Goal: Information Seeking & Learning: Check status

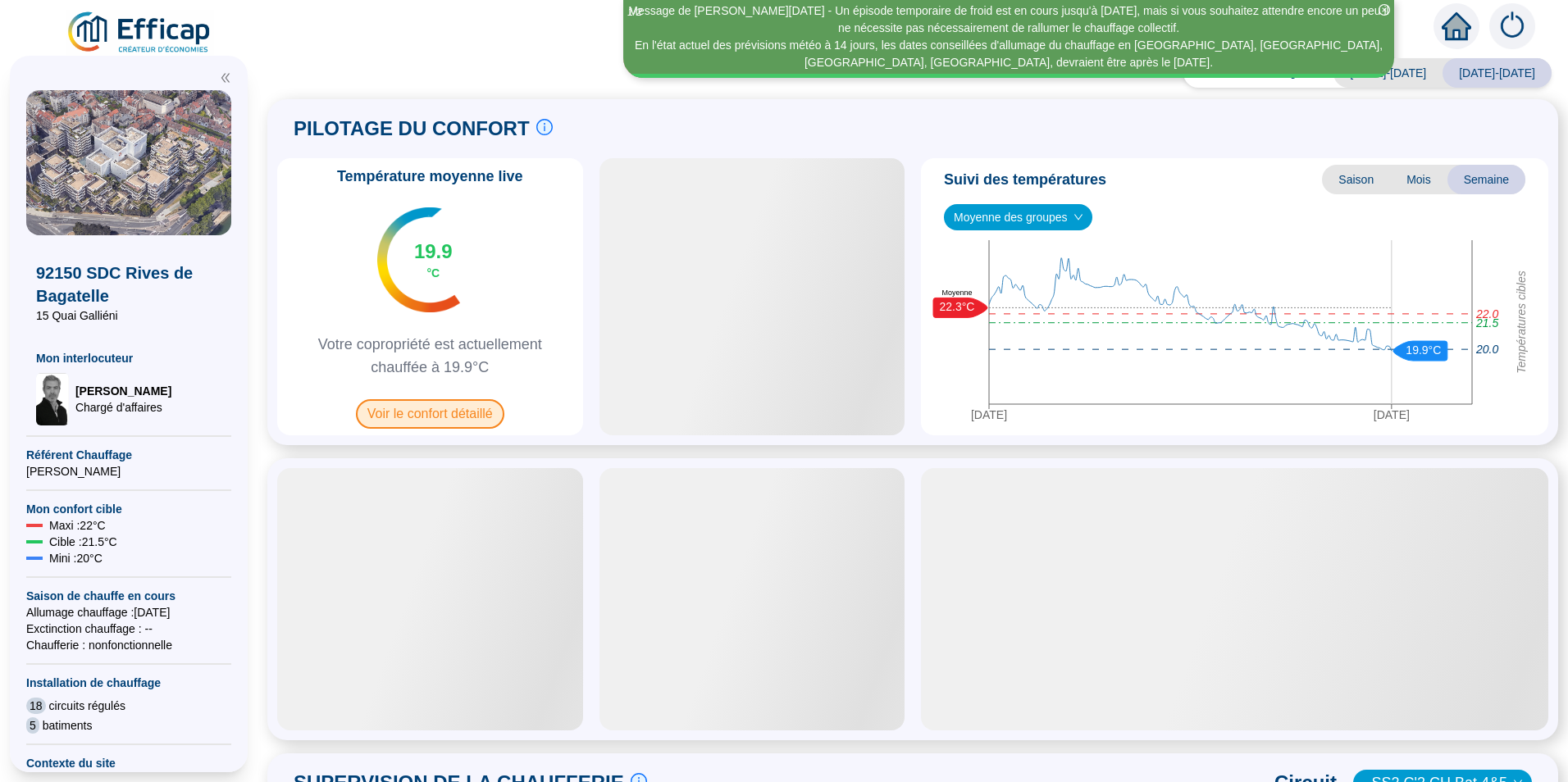
click at [485, 407] on span "Voir le confort détaillé" at bounding box center [431, 414] width 149 height 30
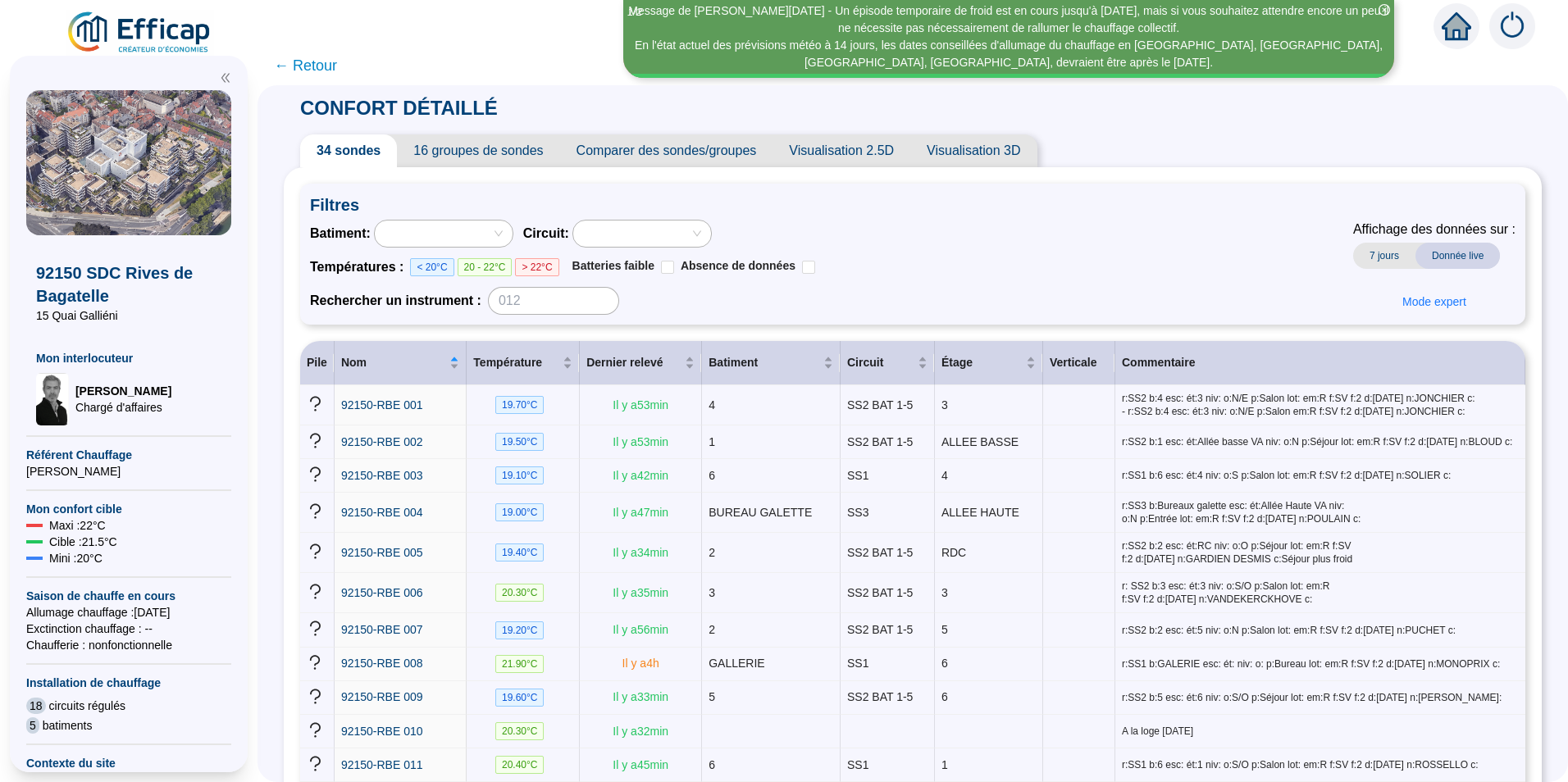
click at [306, 62] on span "← Retour" at bounding box center [305, 66] width 63 height 23
click at [328, 63] on span "← Retour" at bounding box center [913, 66] width 1311 height 40
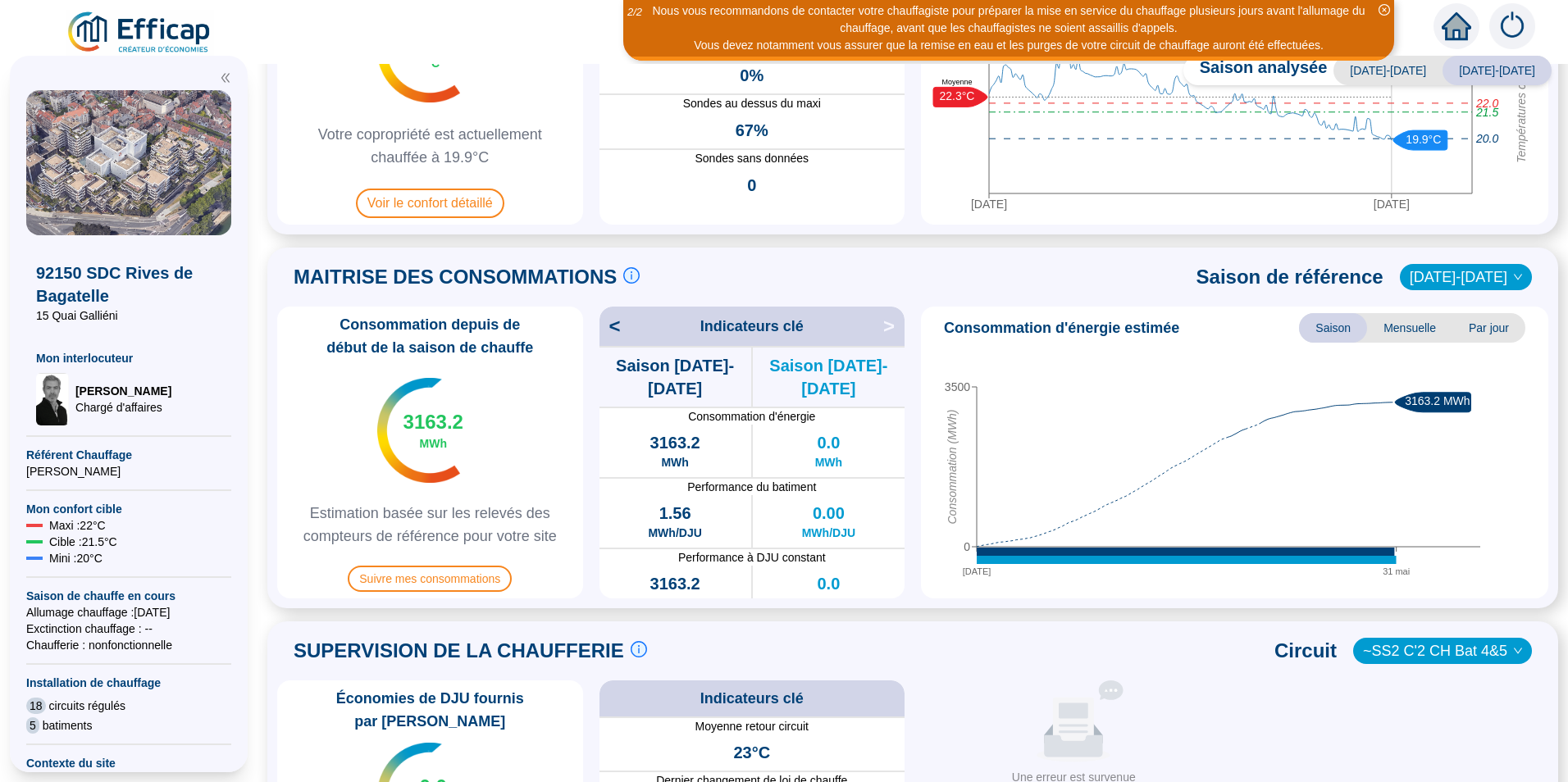
scroll to position [246, 0]
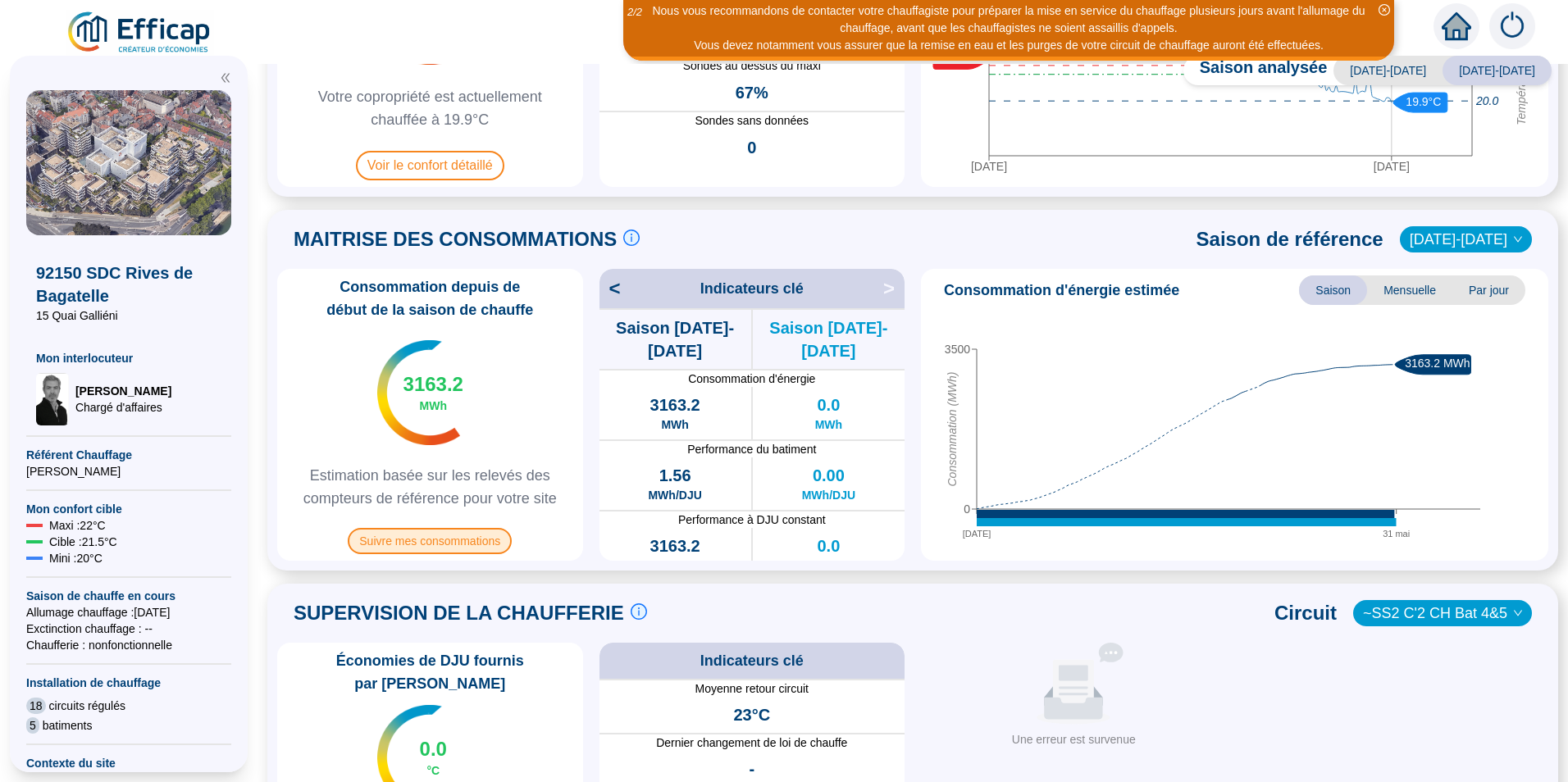
click at [425, 539] on span "Suivre mes consommations" at bounding box center [430, 541] width 164 height 26
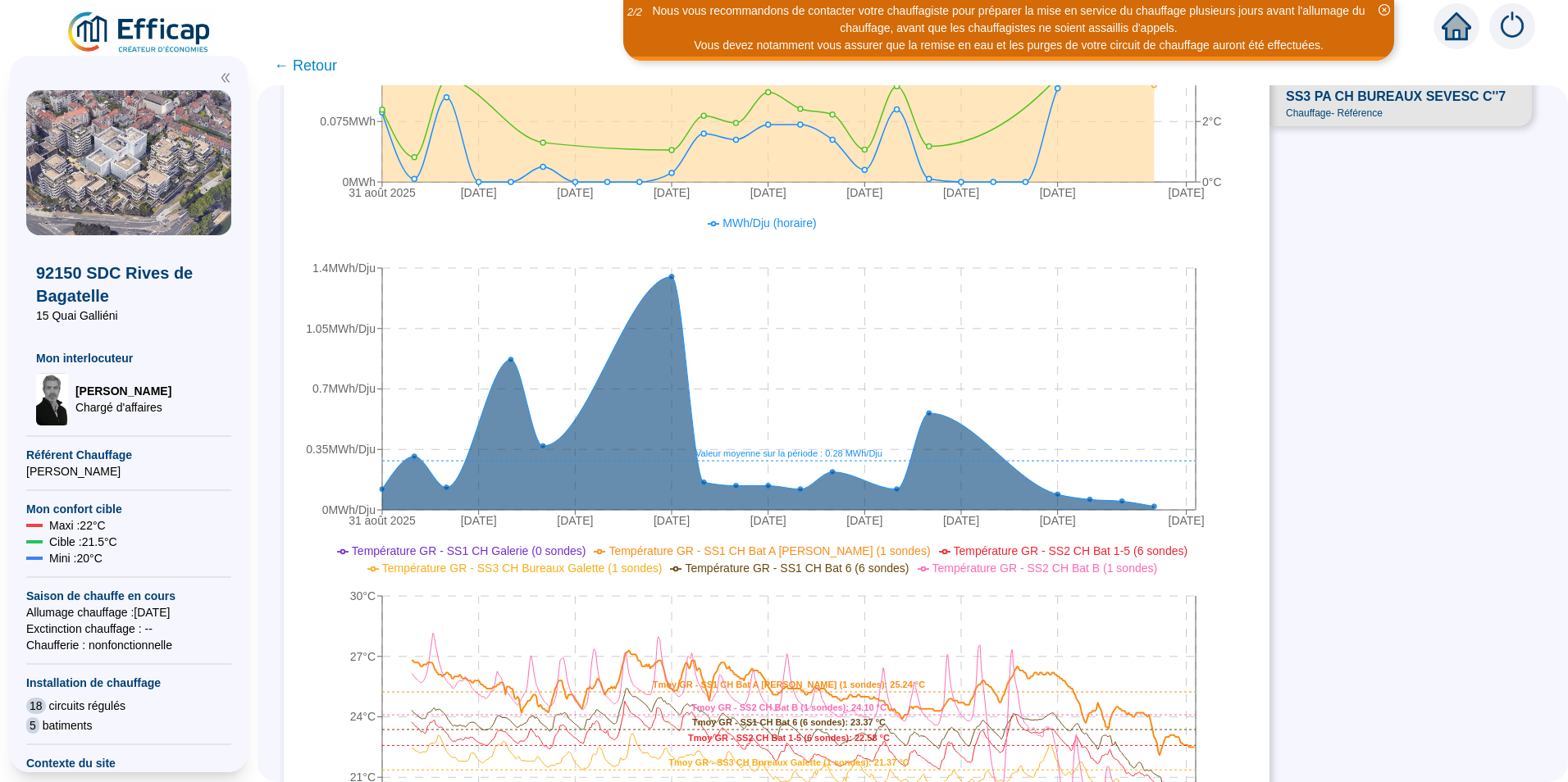
scroll to position [821, 0]
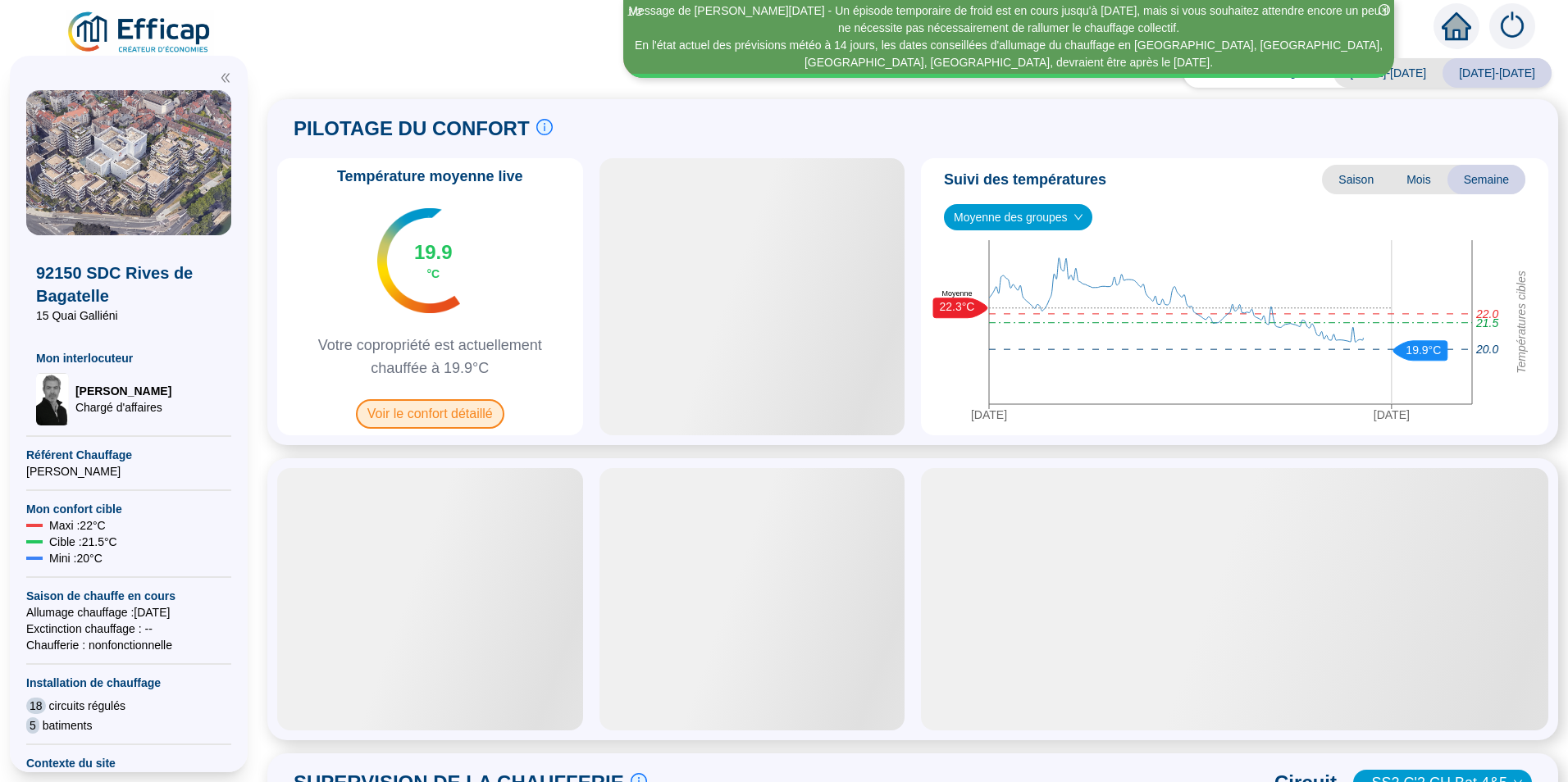
click at [437, 408] on span "Voir le confort détaillé" at bounding box center [431, 414] width 149 height 30
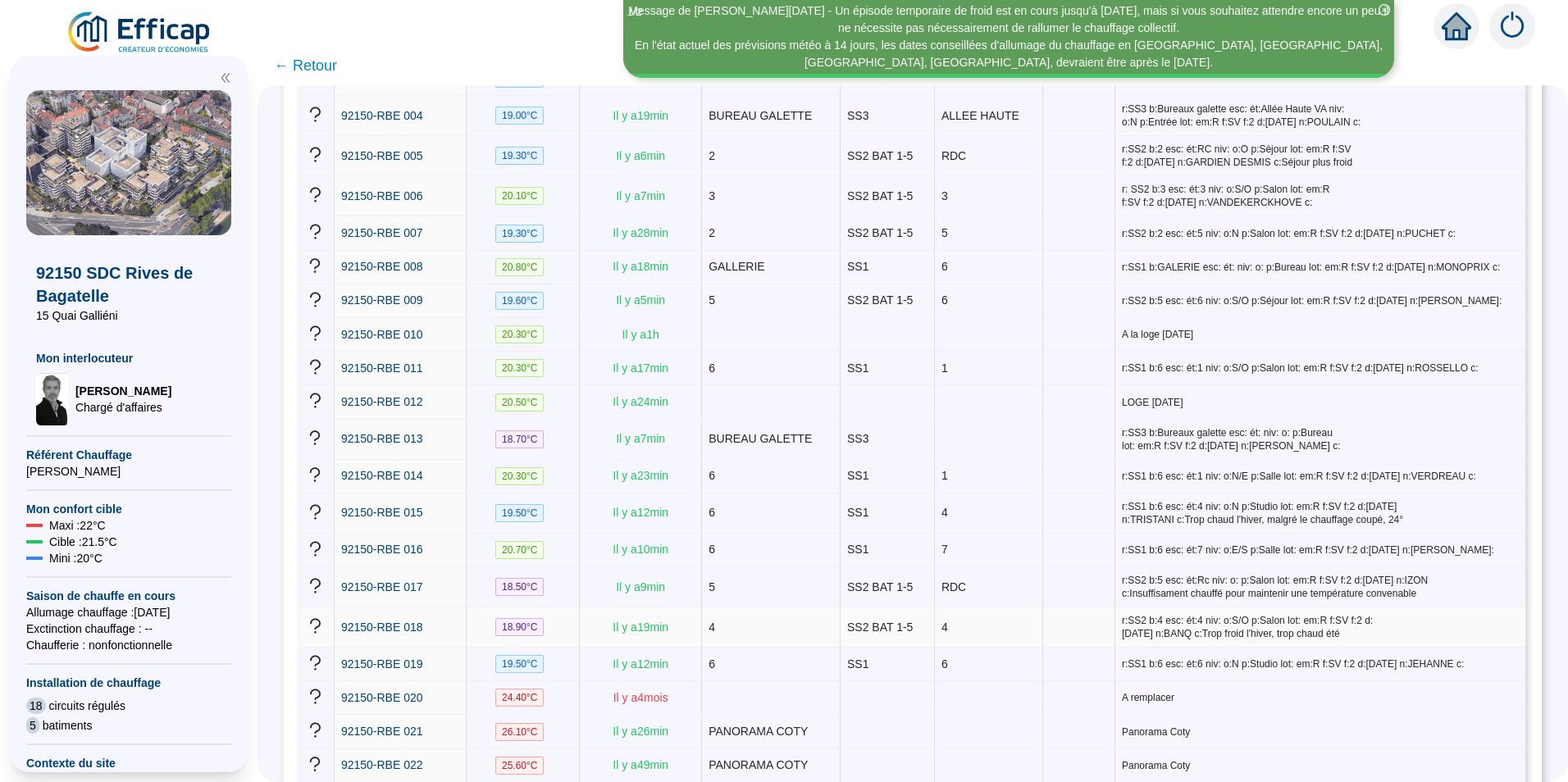
scroll to position [328, 0]
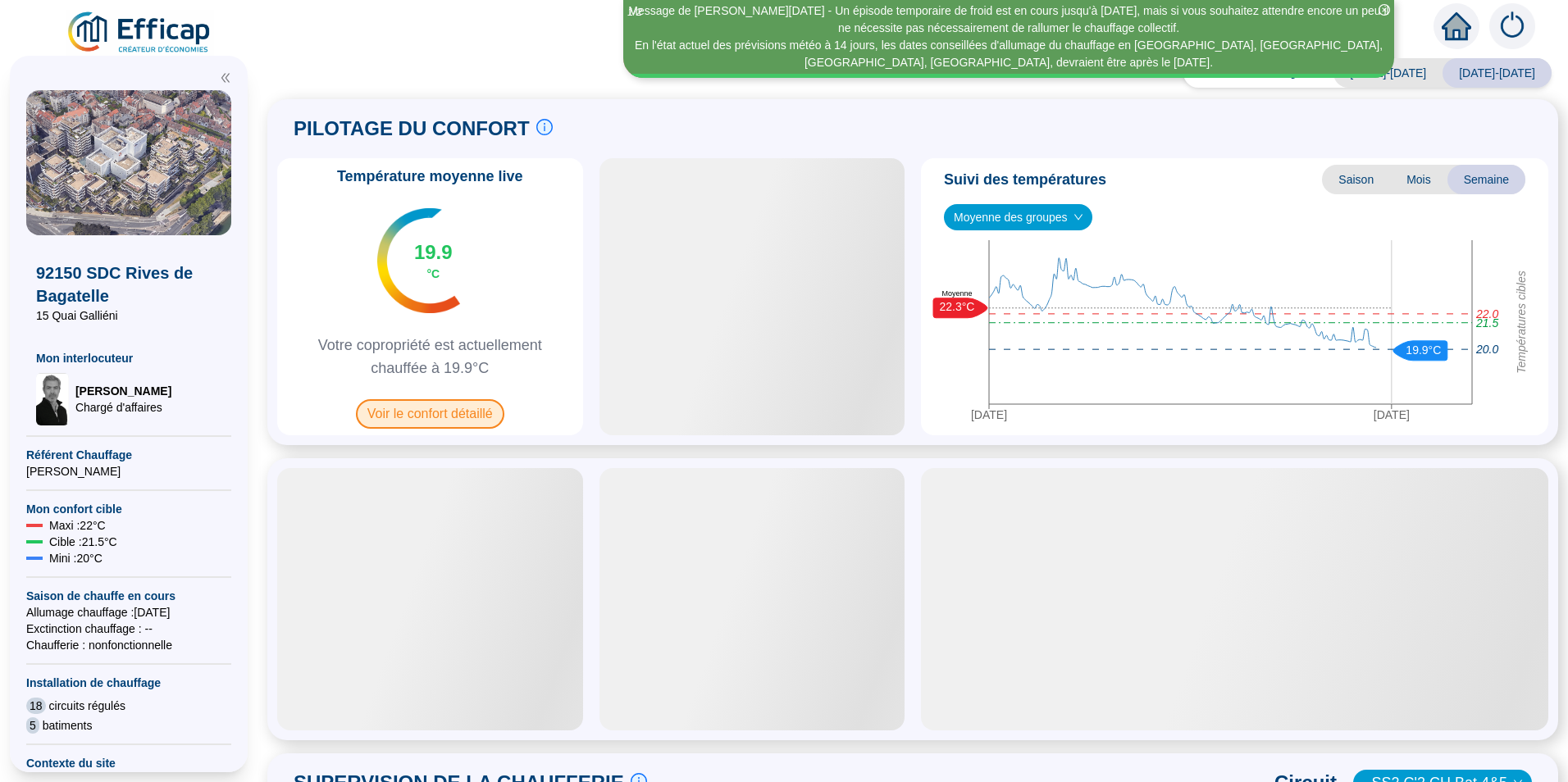
click at [406, 411] on span "Voir le confort détaillé" at bounding box center [431, 414] width 149 height 30
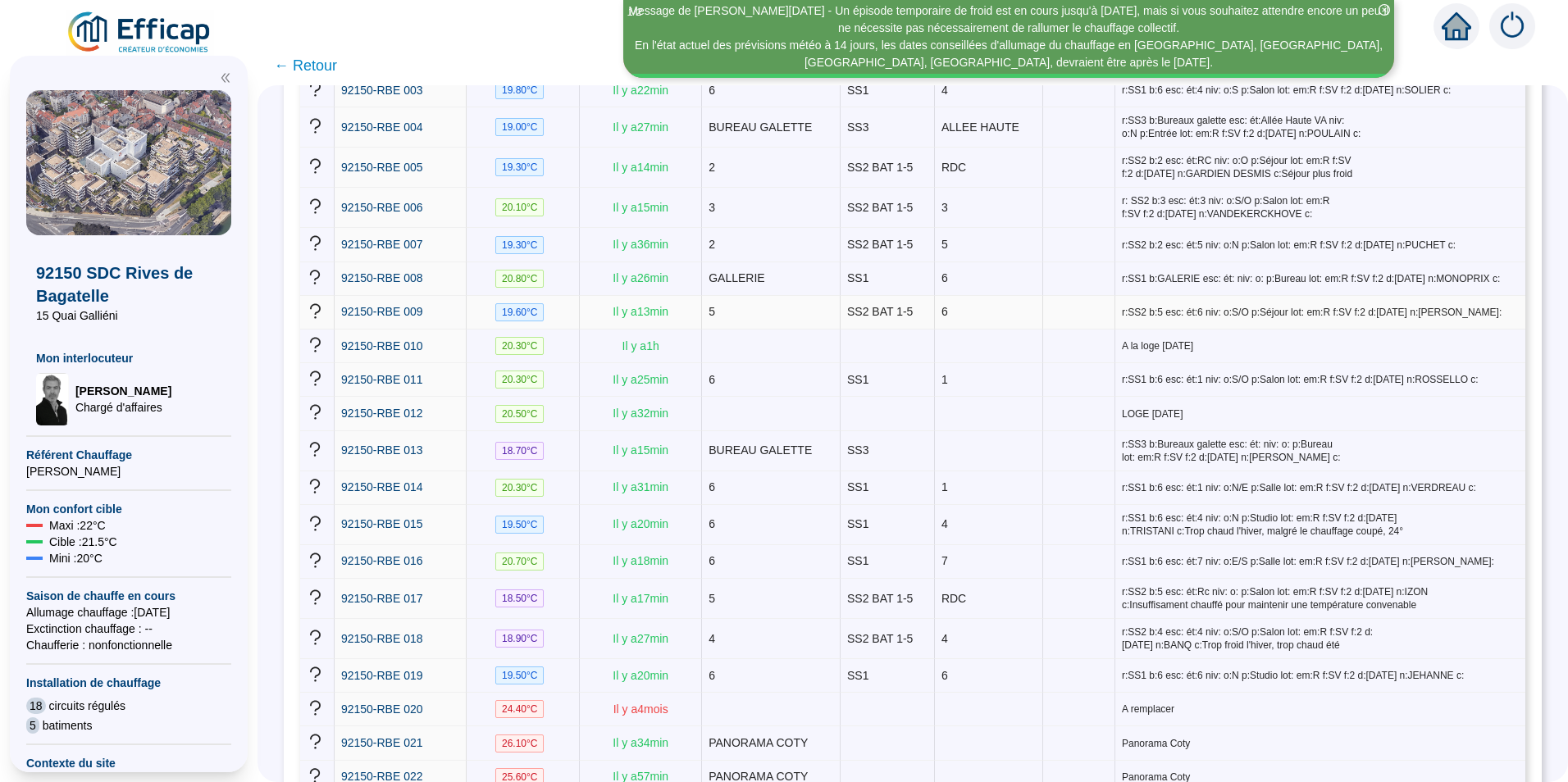
scroll to position [410, 0]
